Goal: Task Accomplishment & Management: Use online tool/utility

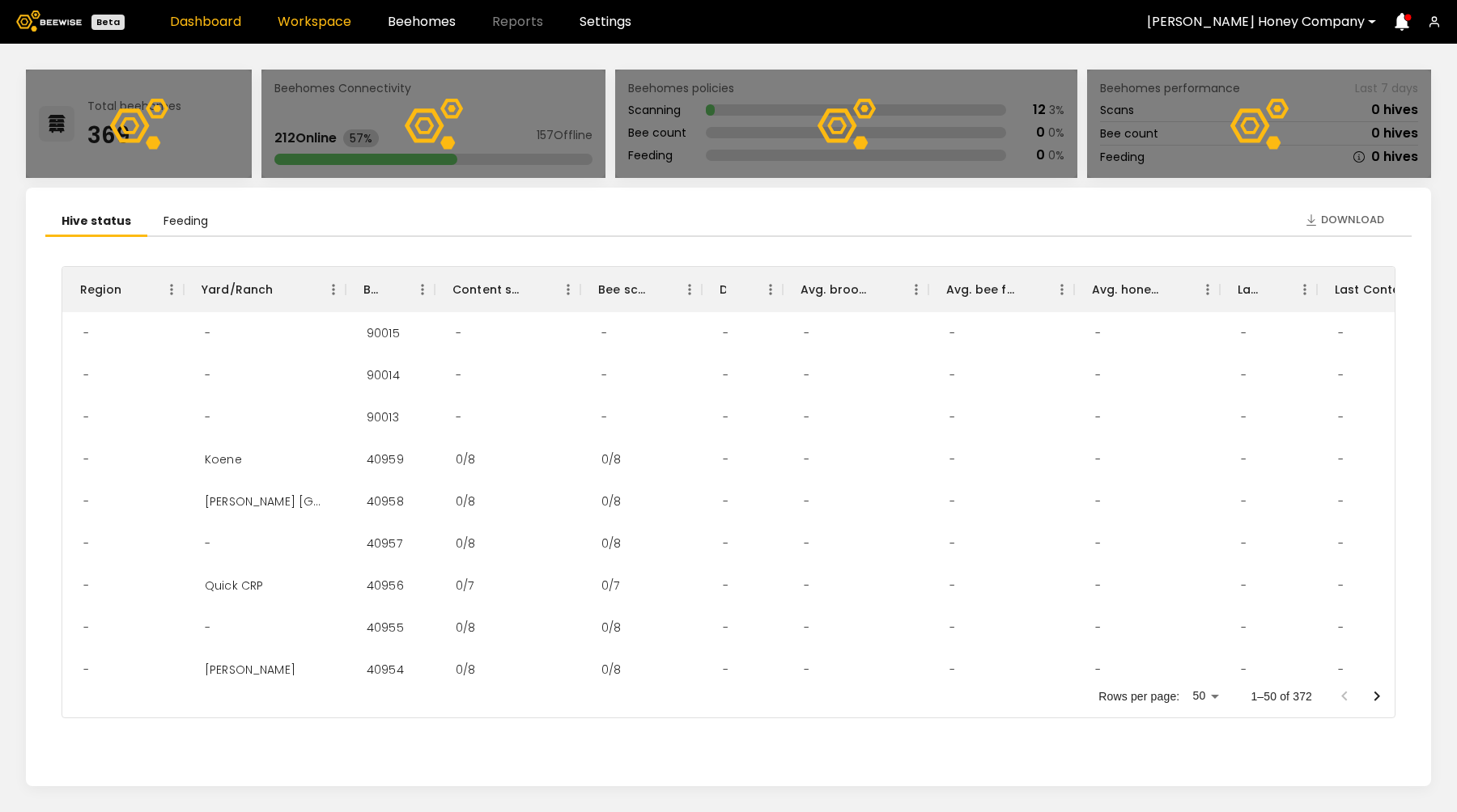
click at [310, 22] on link "Workspace" at bounding box center [315, 21] width 74 height 13
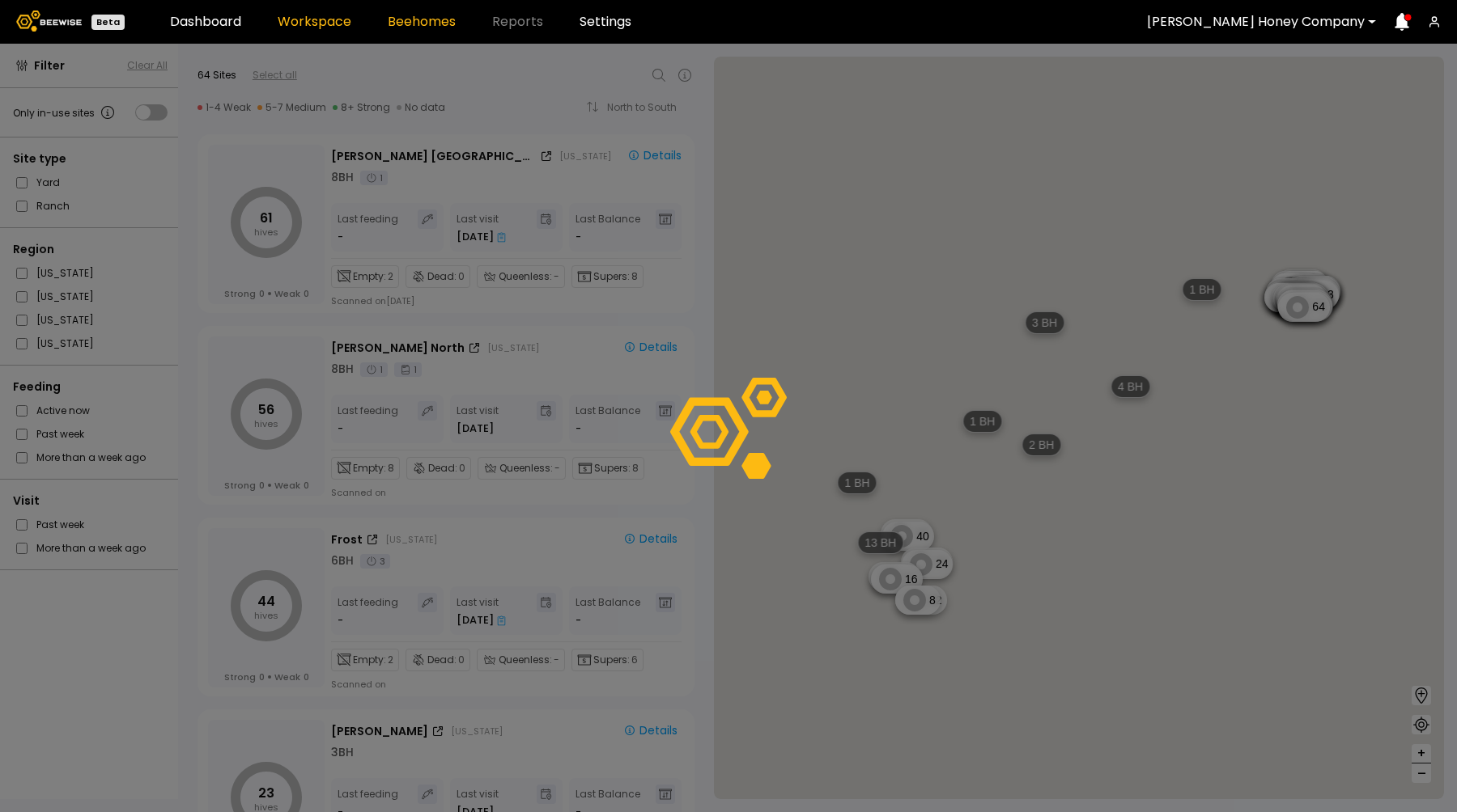
click at [413, 23] on link "Beehomes" at bounding box center [421, 21] width 68 height 13
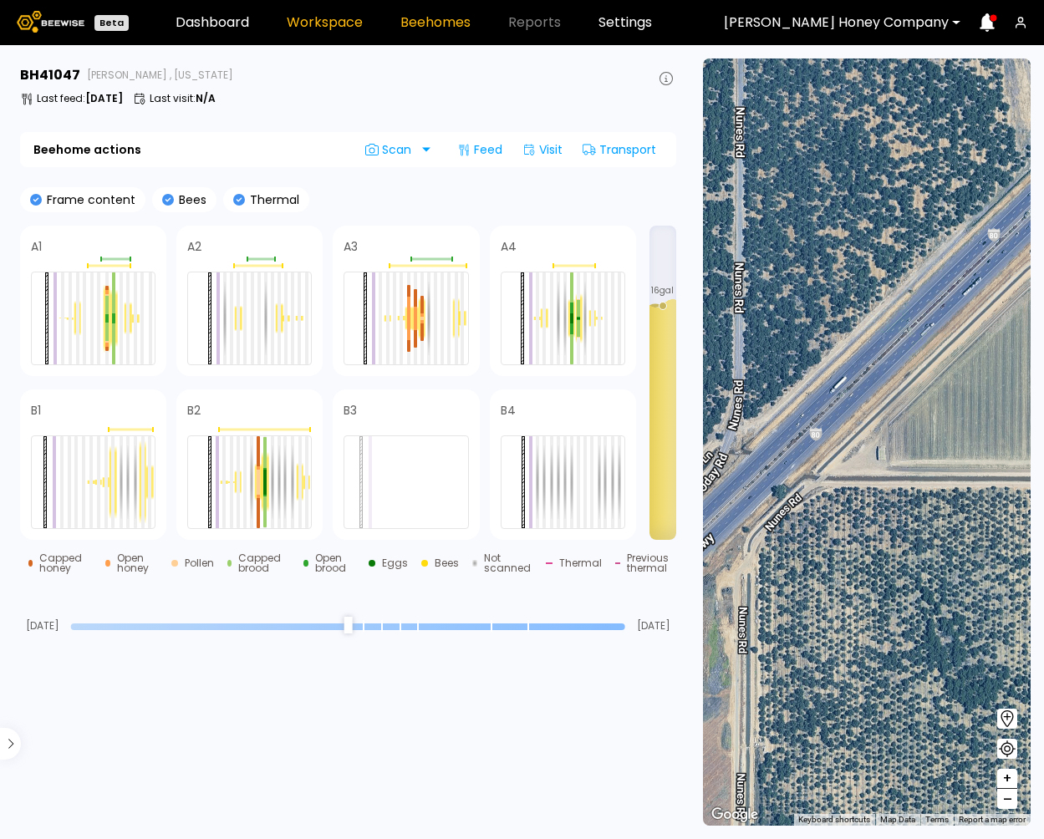
click at [321, 16] on link "Workspace" at bounding box center [325, 22] width 76 height 13
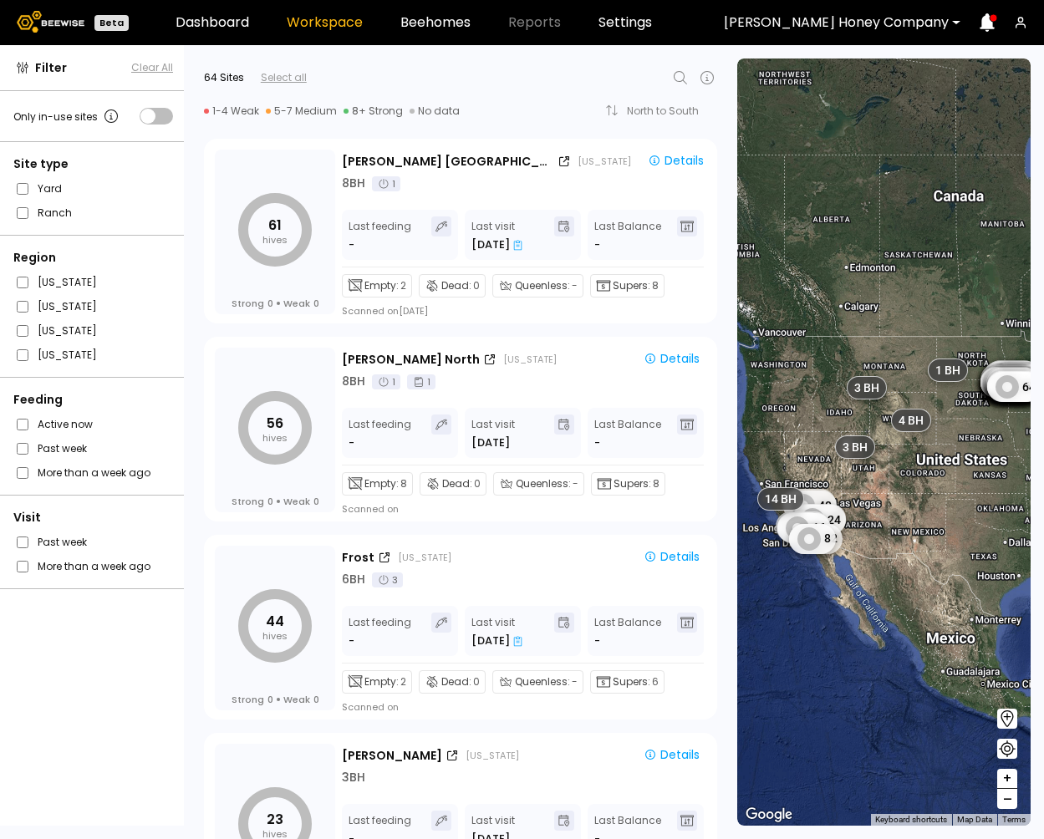
click at [676, 80] on icon at bounding box center [680, 77] width 13 height 13
type input "*****"
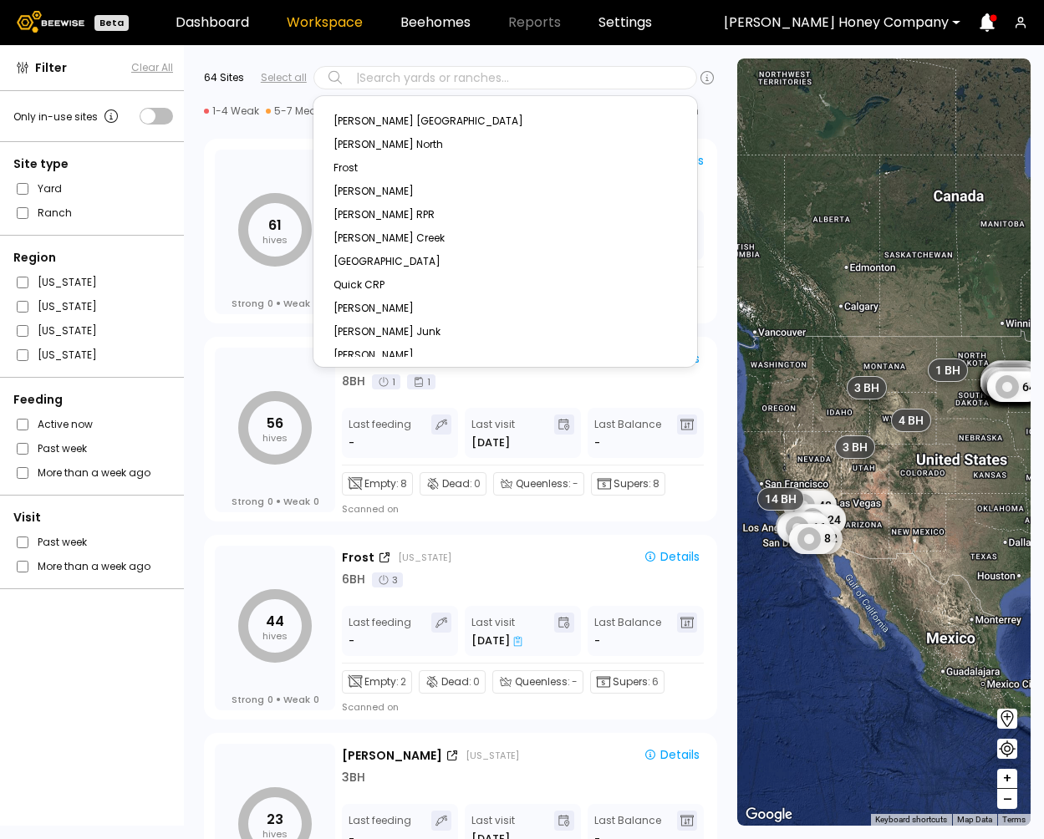
click at [412, 74] on div at bounding box center [521, 77] width 335 height 15
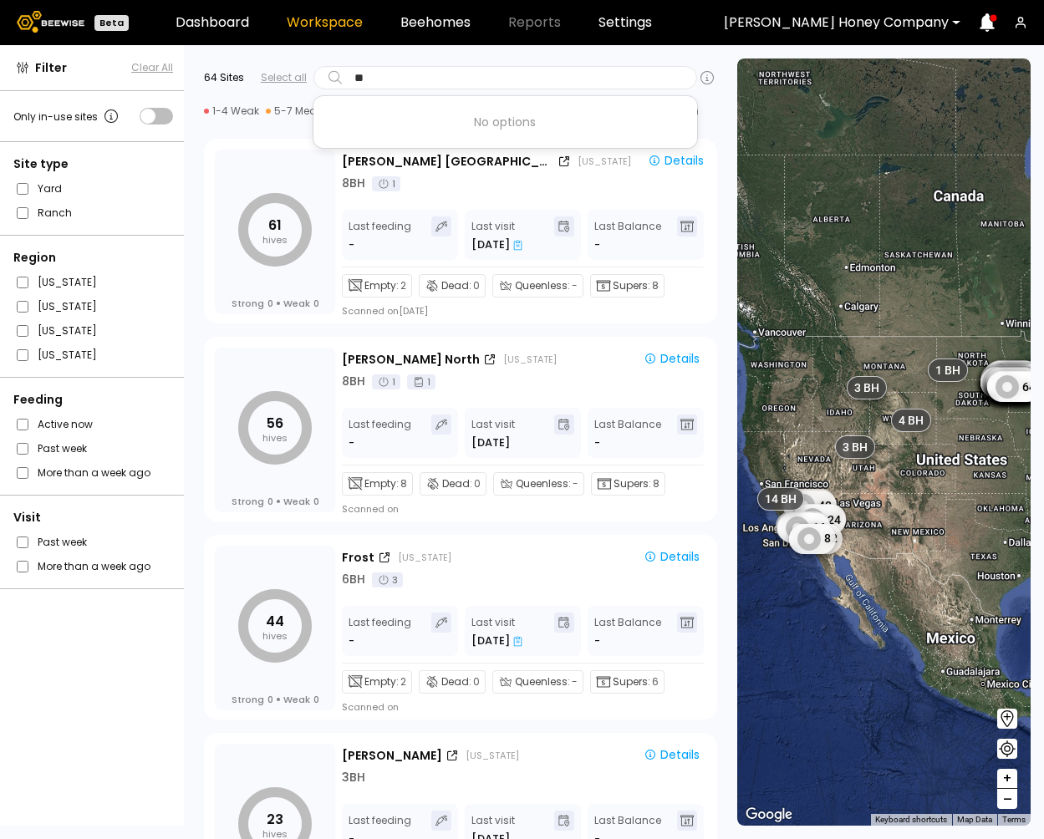
type input "*"
type input "****"
click at [816, 23] on div at bounding box center [836, 22] width 225 height 15
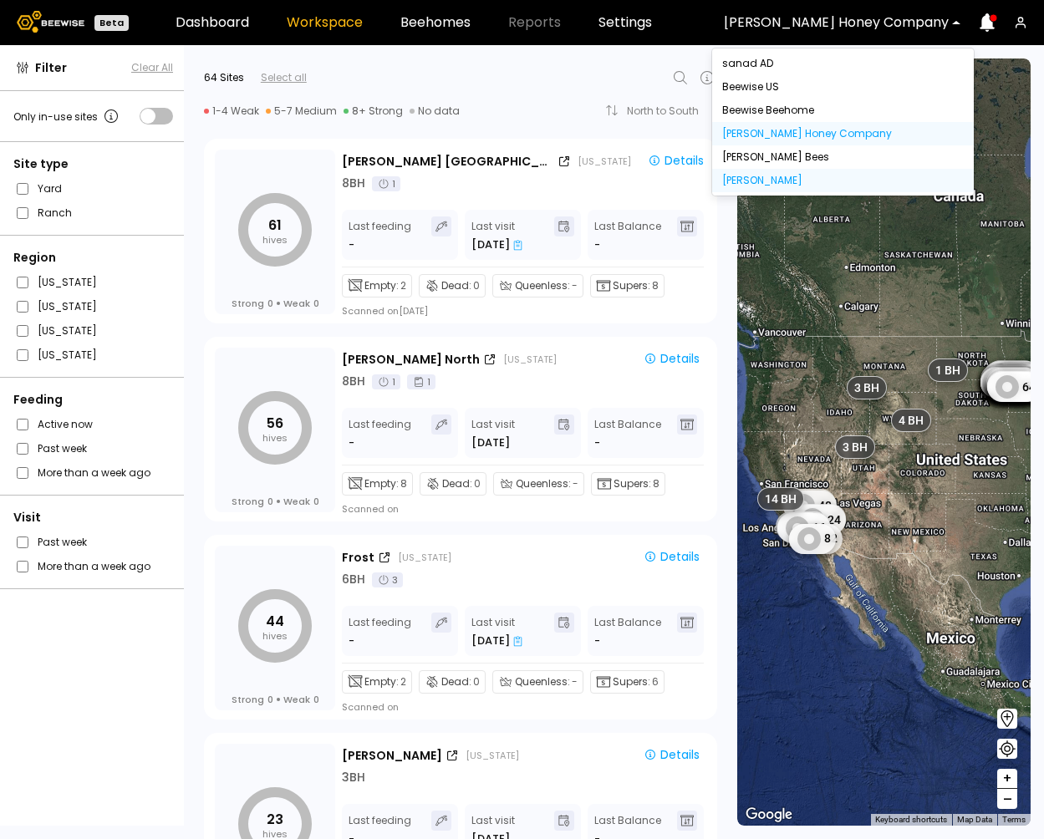
click at [787, 176] on div "Dixon" at bounding box center [843, 181] width 242 height 10
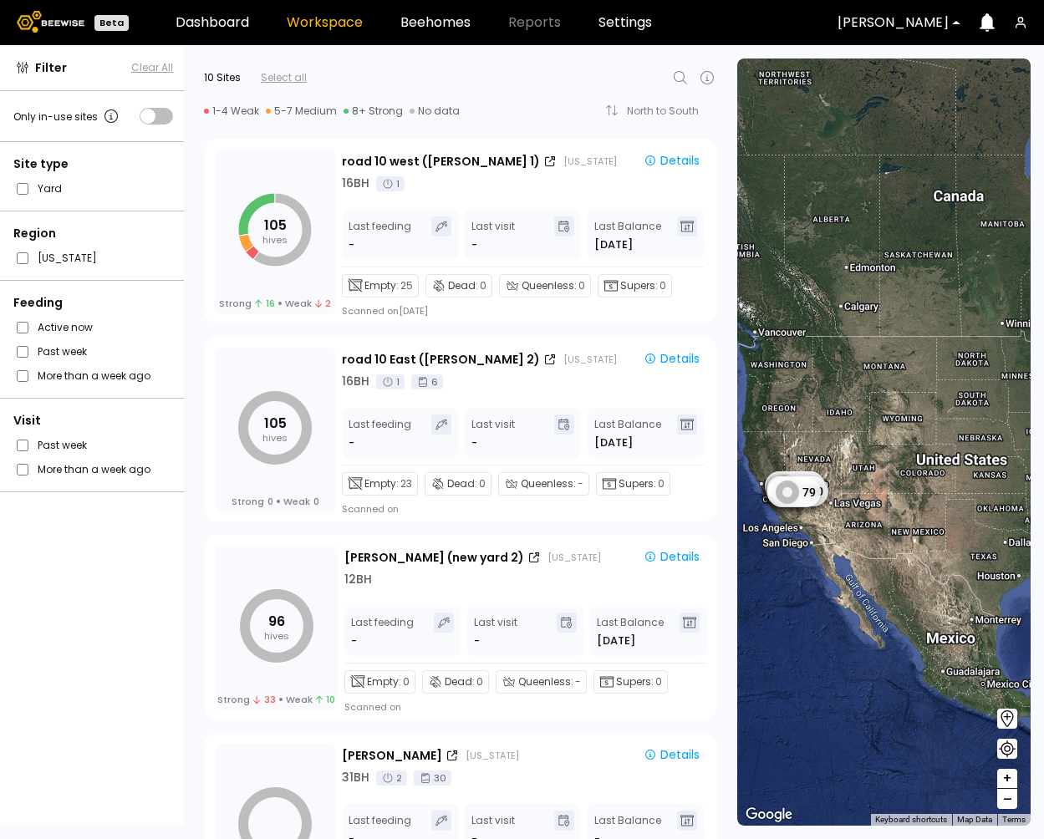
click at [680, 79] on icon at bounding box center [680, 78] width 20 height 20
type input "*****"
click at [338, 122] on div "Nunes" at bounding box center [506, 121] width 344 height 10
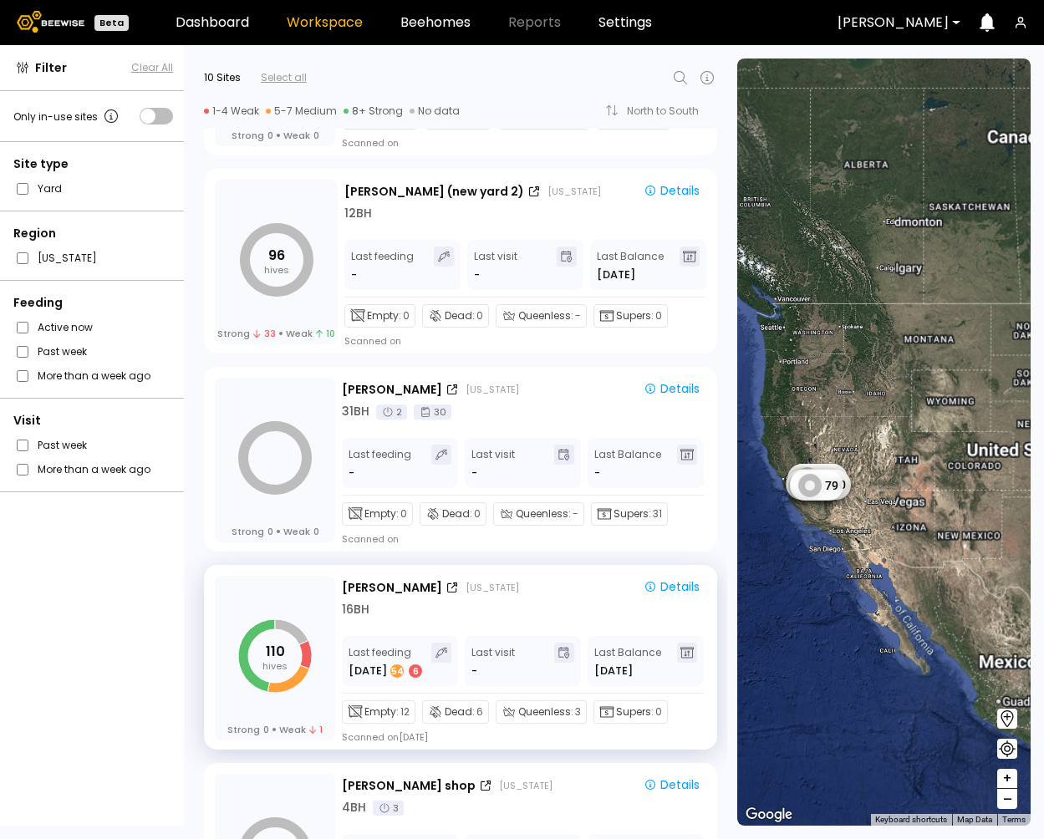
scroll to position [536, 0]
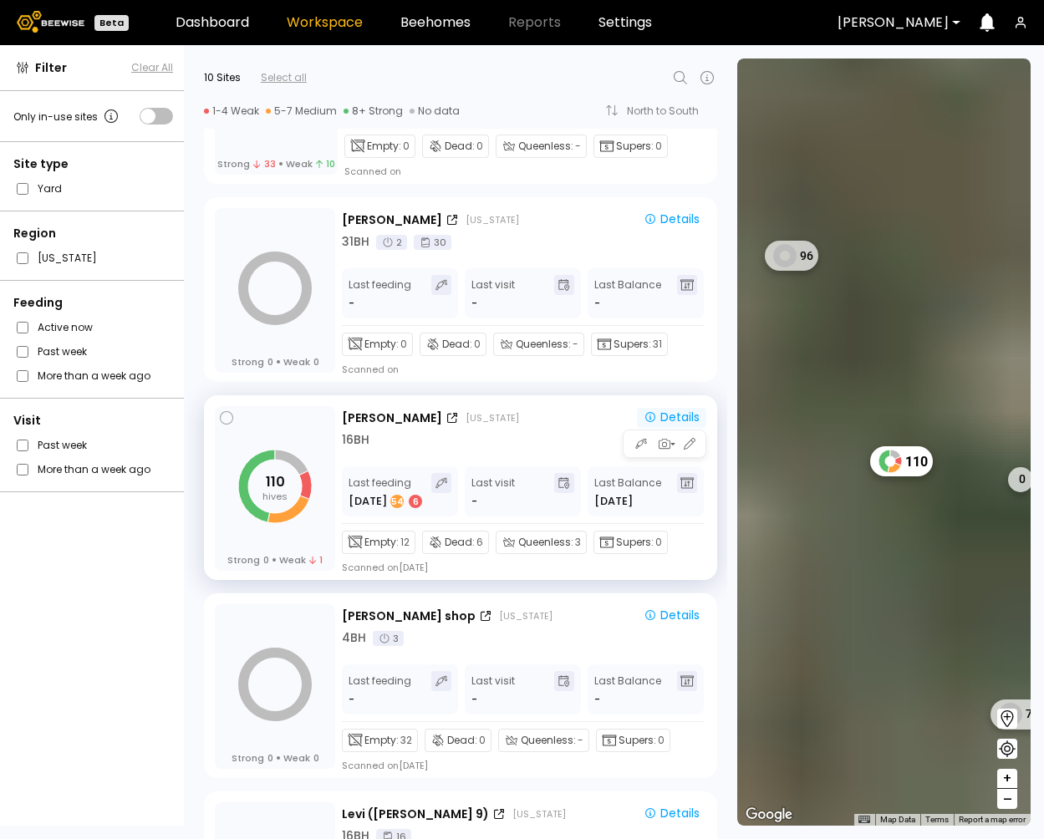
click at [653, 418] on icon "button" at bounding box center [650, 416] width 13 height 13
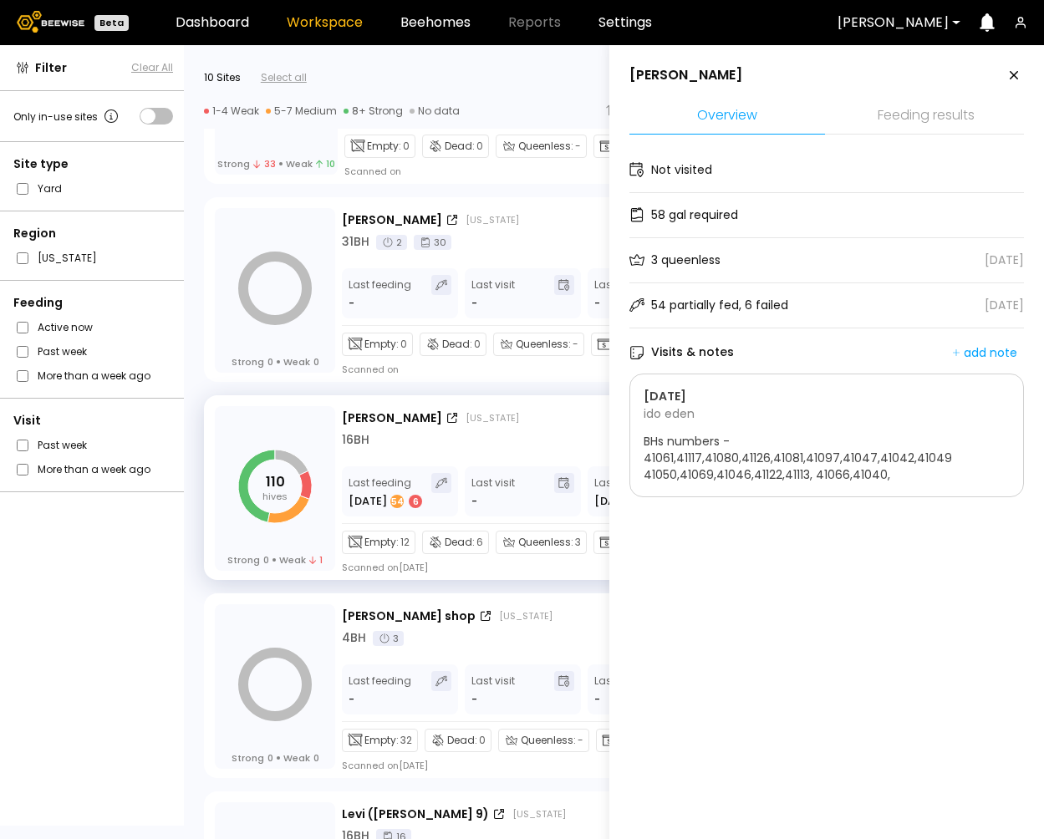
click at [890, 108] on li "Feeding results" at bounding box center [926, 117] width 196 height 36
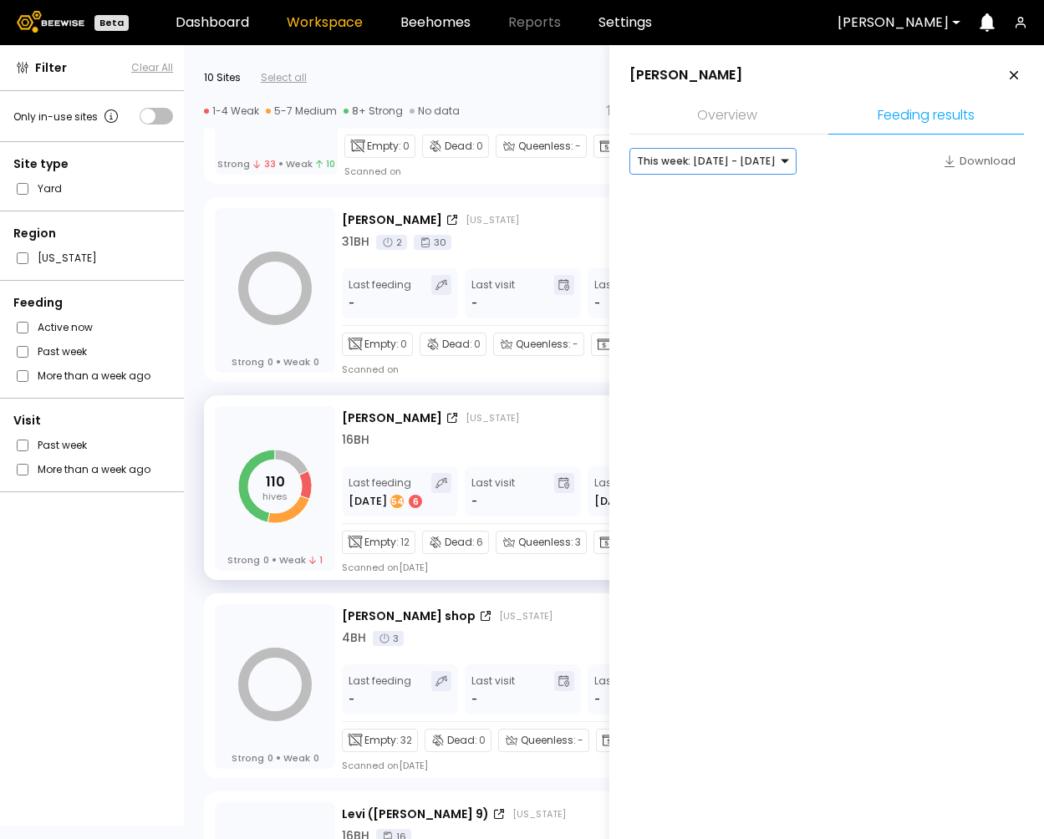
click at [735, 166] on div at bounding box center [706, 161] width 139 height 15
click at [724, 197] on div "Last week: Aug 31 - Sep 06" at bounding box center [713, 196] width 147 height 10
click at [722, 162] on div at bounding box center [706, 161] width 139 height 15
click at [713, 225] on div "Last month: Aug - Sep 2025" at bounding box center [713, 220] width 147 height 10
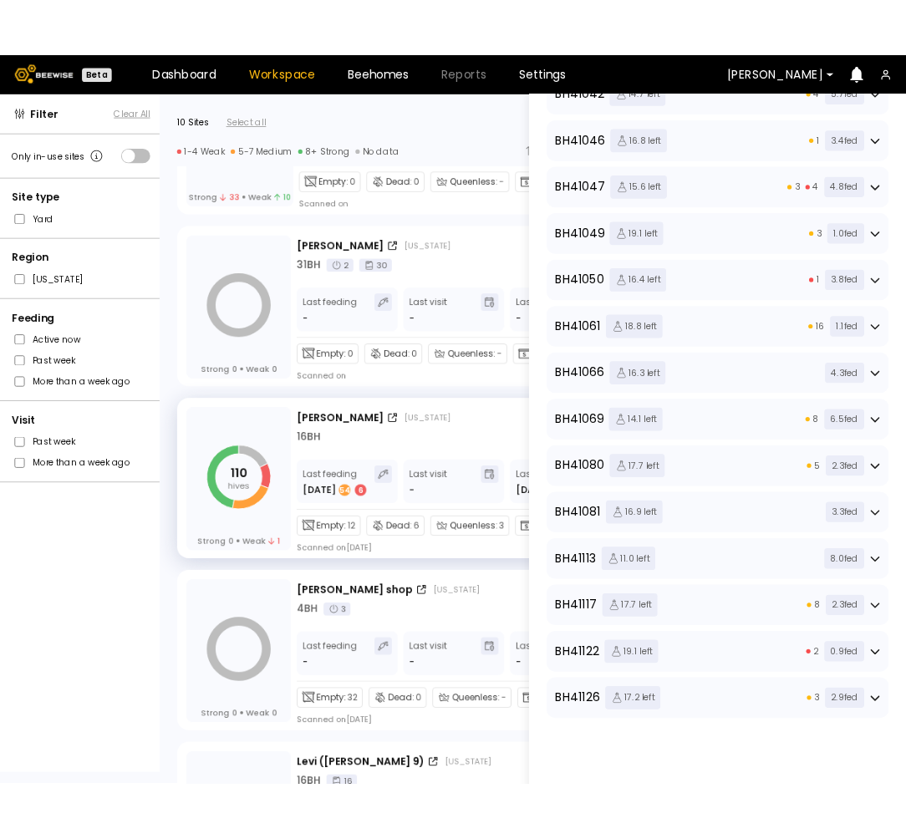
scroll to position [0, 0]
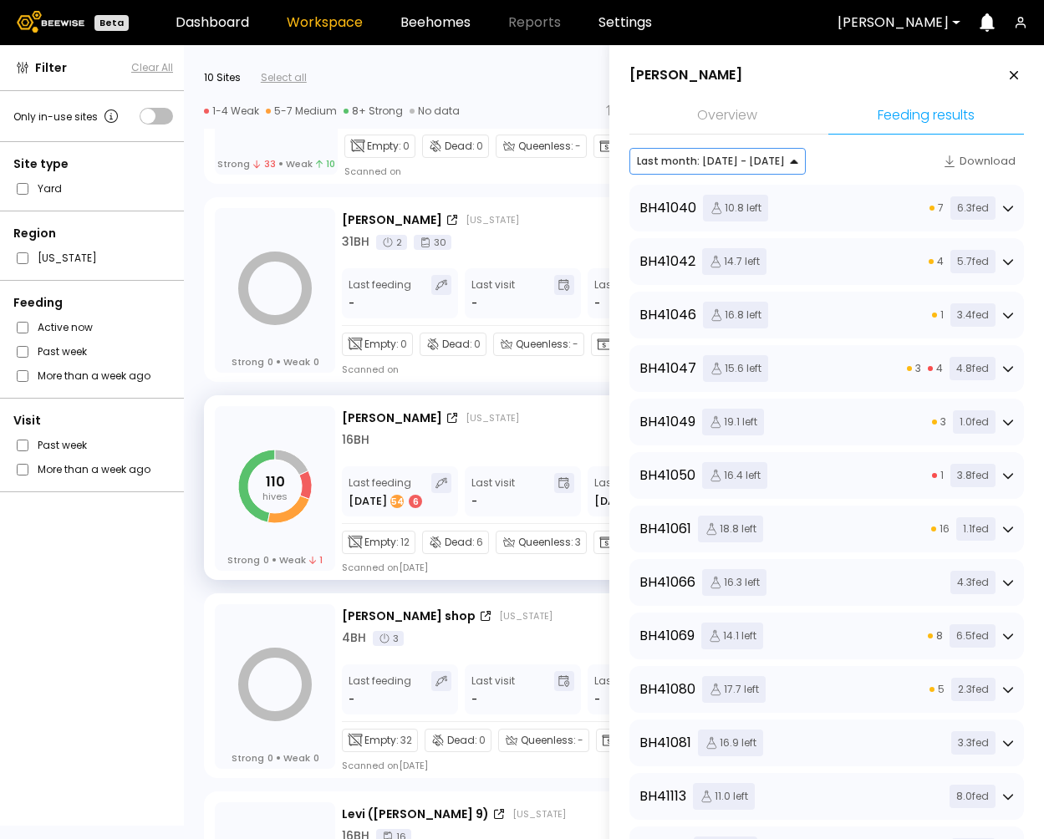
click at [754, 162] on div at bounding box center [711, 161] width 148 height 15
click at [714, 225] on div "Last week: Aug 31 - Sep 06" at bounding box center [718, 220] width 156 height 10
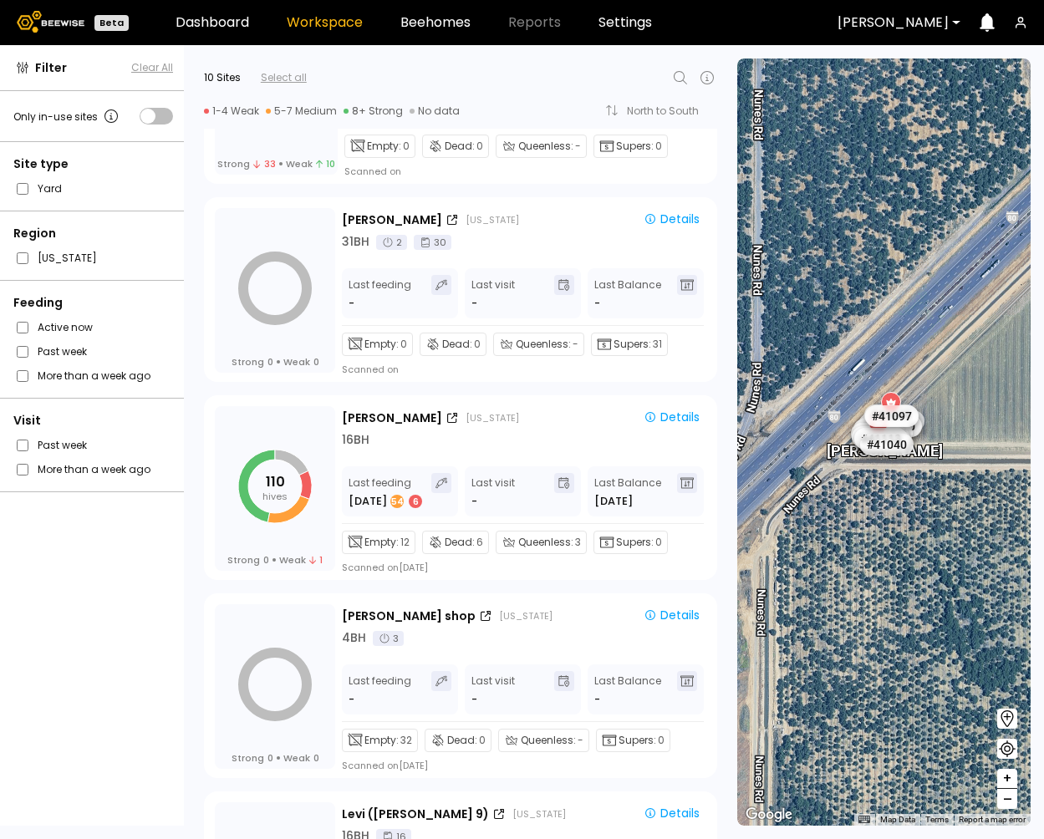
click at [831, 36] on header "Beta Dashboard Workspace Beehomes Reports Settings Dixon" at bounding box center [522, 22] width 1044 height 45
click at [677, 416] on div "Details" at bounding box center [672, 417] width 56 height 15
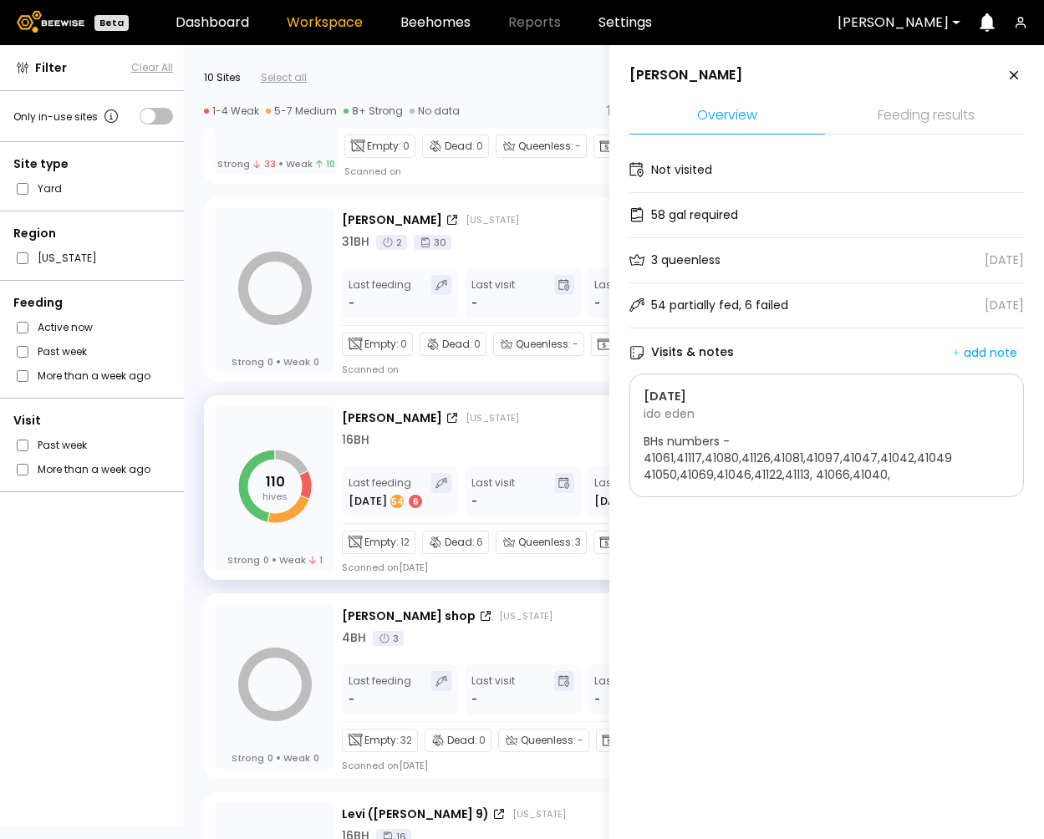
click at [919, 112] on li "Feeding results" at bounding box center [926, 117] width 196 height 36
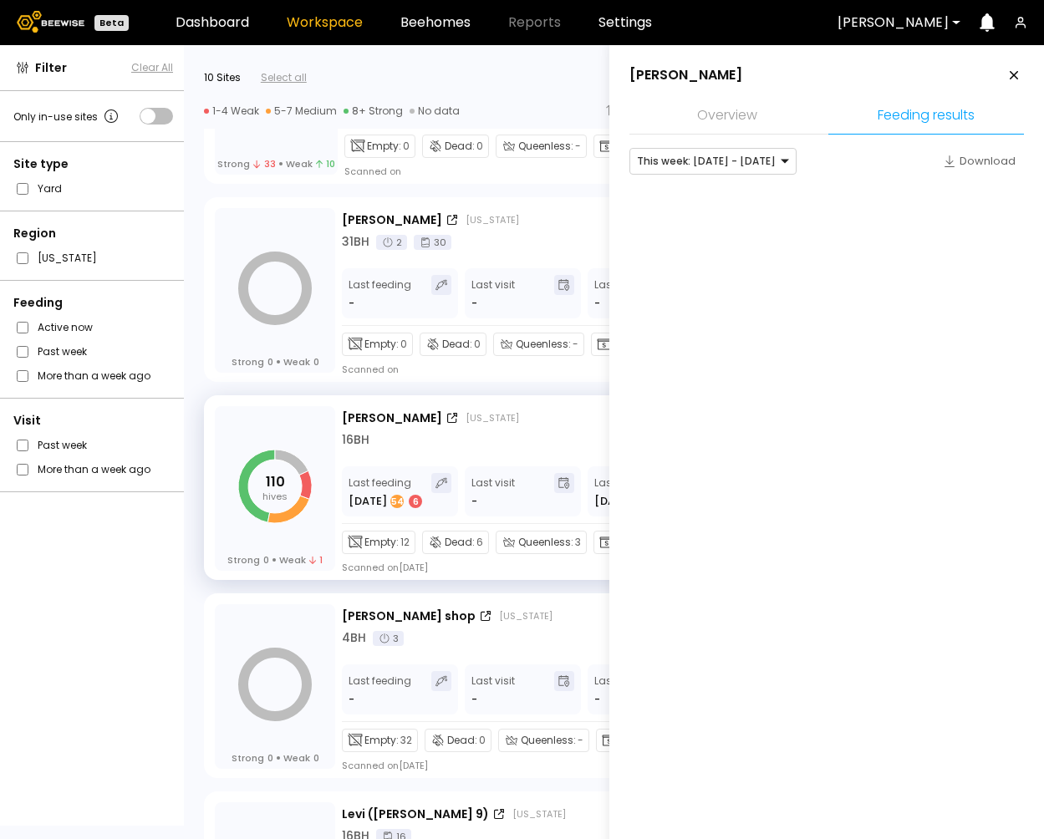
click at [849, 209] on div at bounding box center [827, 210] width 395 height 50
click at [762, 160] on div at bounding box center [706, 161] width 139 height 15
click at [734, 195] on div "Last week: Aug 31 - Sep 06" at bounding box center [713, 196] width 147 height 10
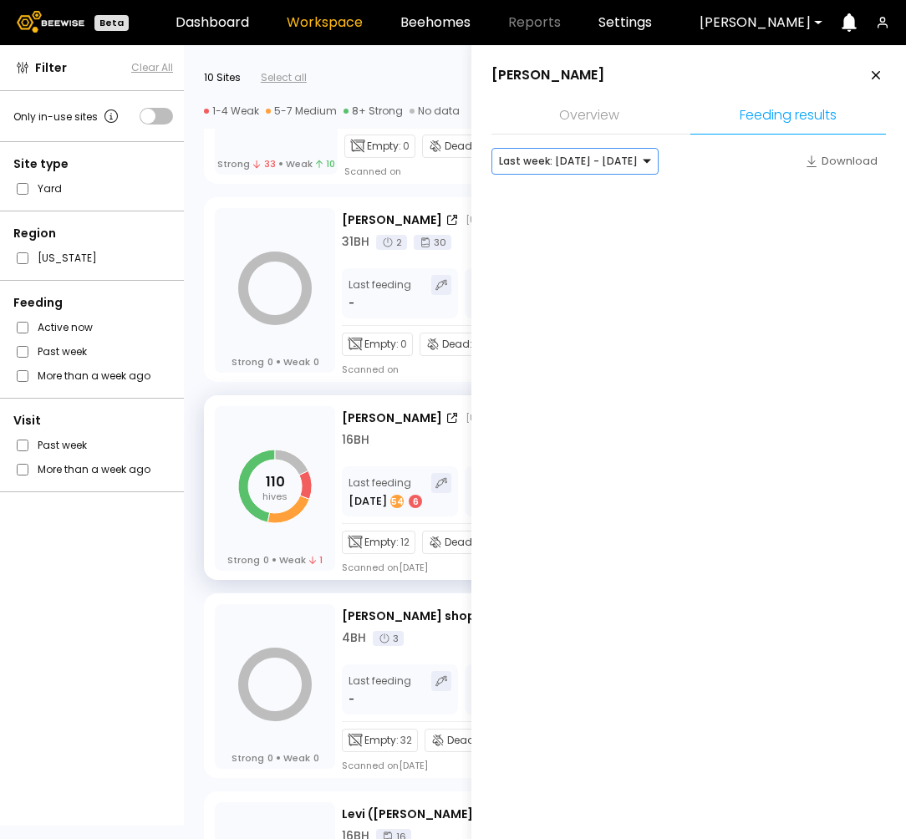
click at [607, 160] on div at bounding box center [568, 161] width 139 height 15
click at [568, 194] on div "This week: Sep 07 - Sep 13" at bounding box center [575, 196] width 147 height 10
click at [818, 156] on div "Download" at bounding box center [841, 161] width 73 height 17
click at [327, 388] on div "110 hives Strong 0 Weak 1 Nunes California Details 16 BH Last feeding Aug 26 54…" at bounding box center [455, 484] width 543 height 198
